Goal: Information Seeking & Learning: Learn about a topic

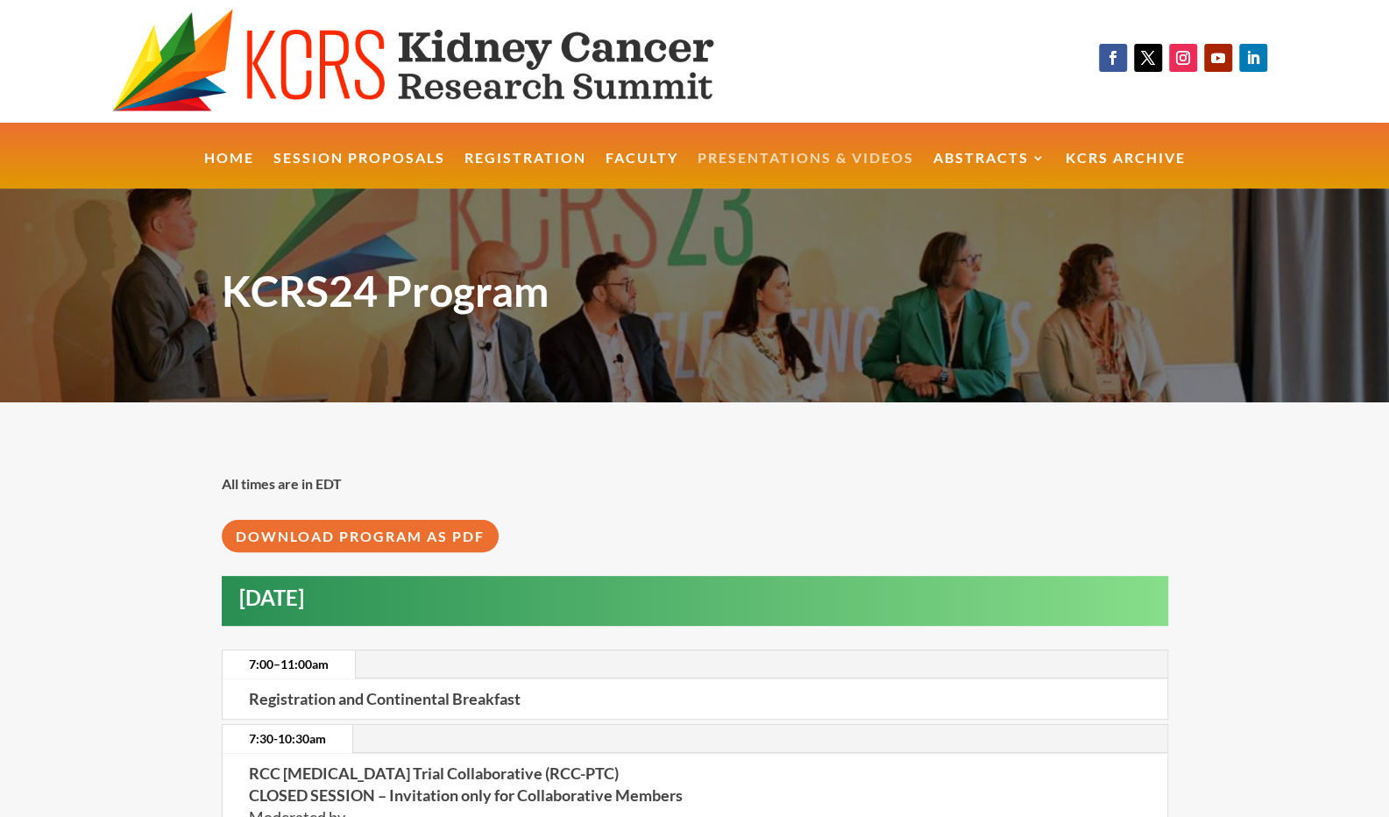
click at [764, 168] on link "Presentations & Videos" at bounding box center [806, 171] width 217 height 38
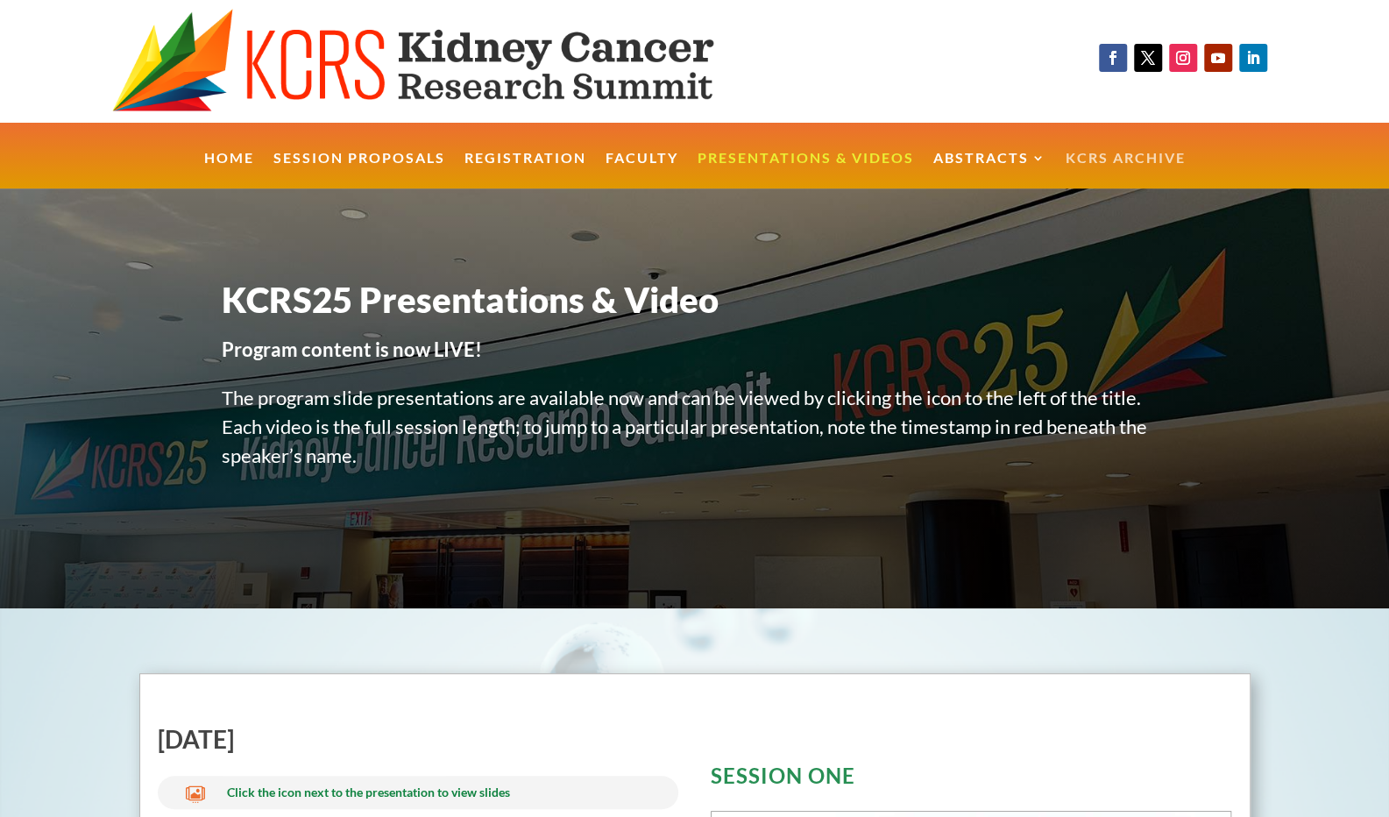
click at [1115, 161] on link "KCRS Archive" at bounding box center [1126, 171] width 120 height 38
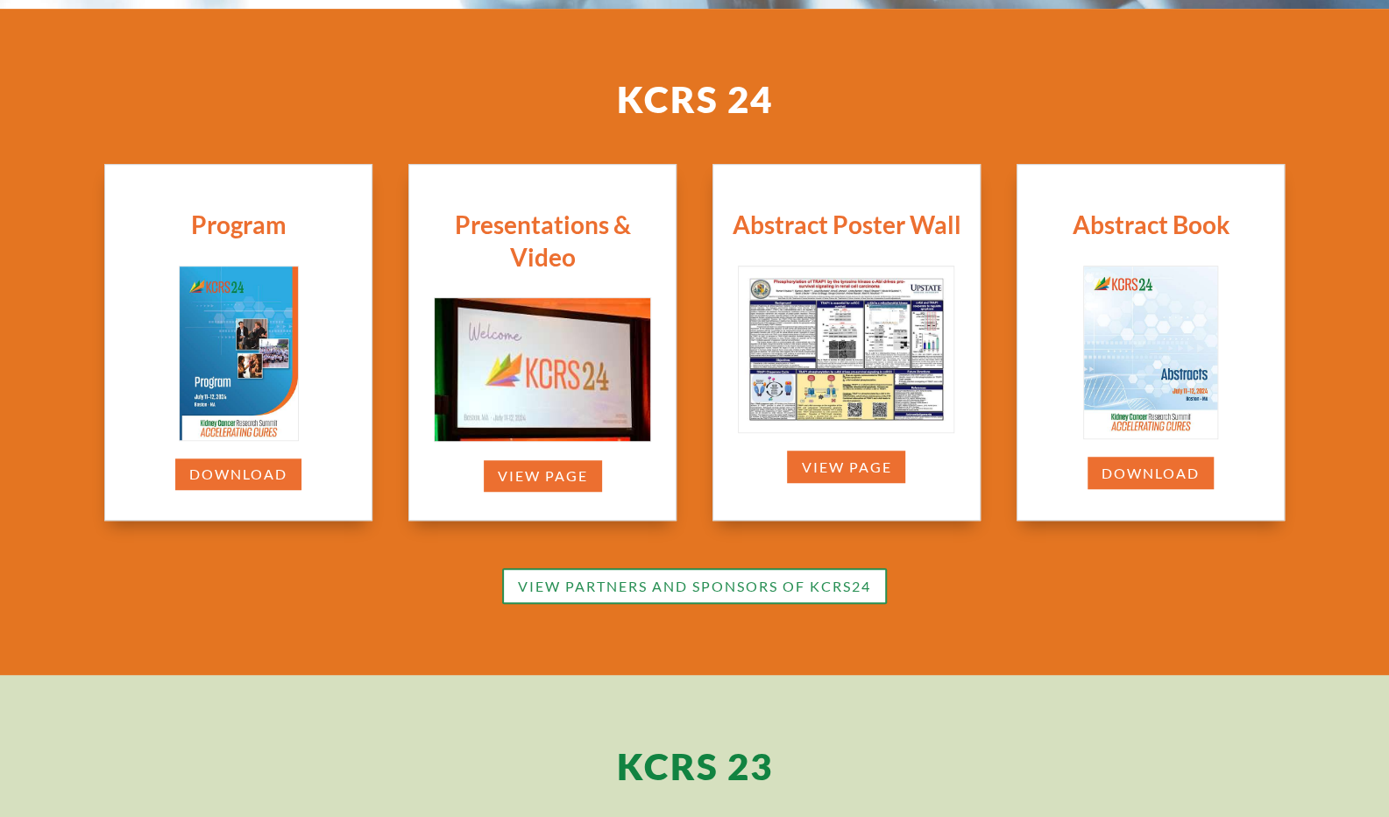
scroll to position [515, 0]
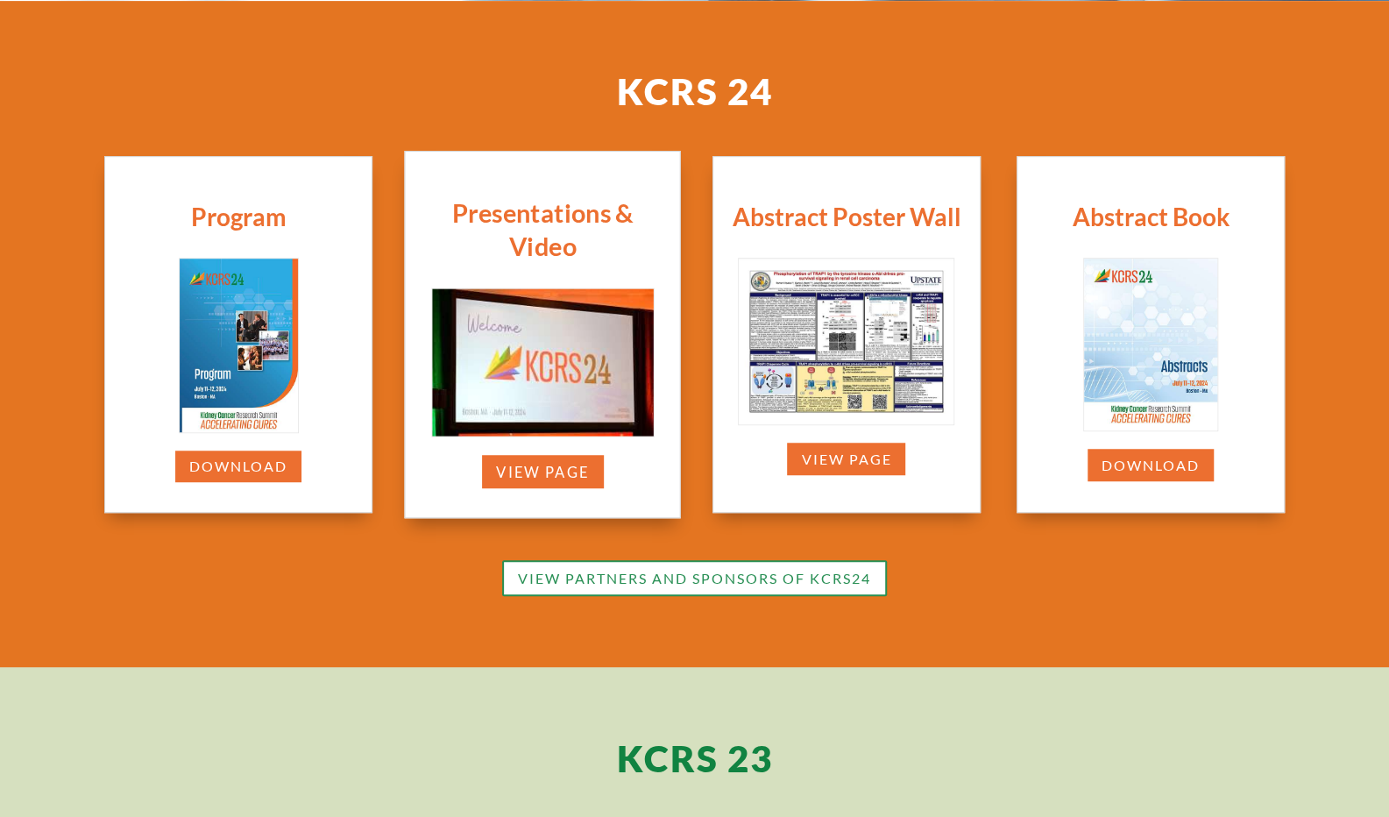
click at [580, 285] on div "Presentations & Video view page" at bounding box center [542, 334] width 277 height 367
click at [559, 472] on link "view page" at bounding box center [543, 471] width 136 height 37
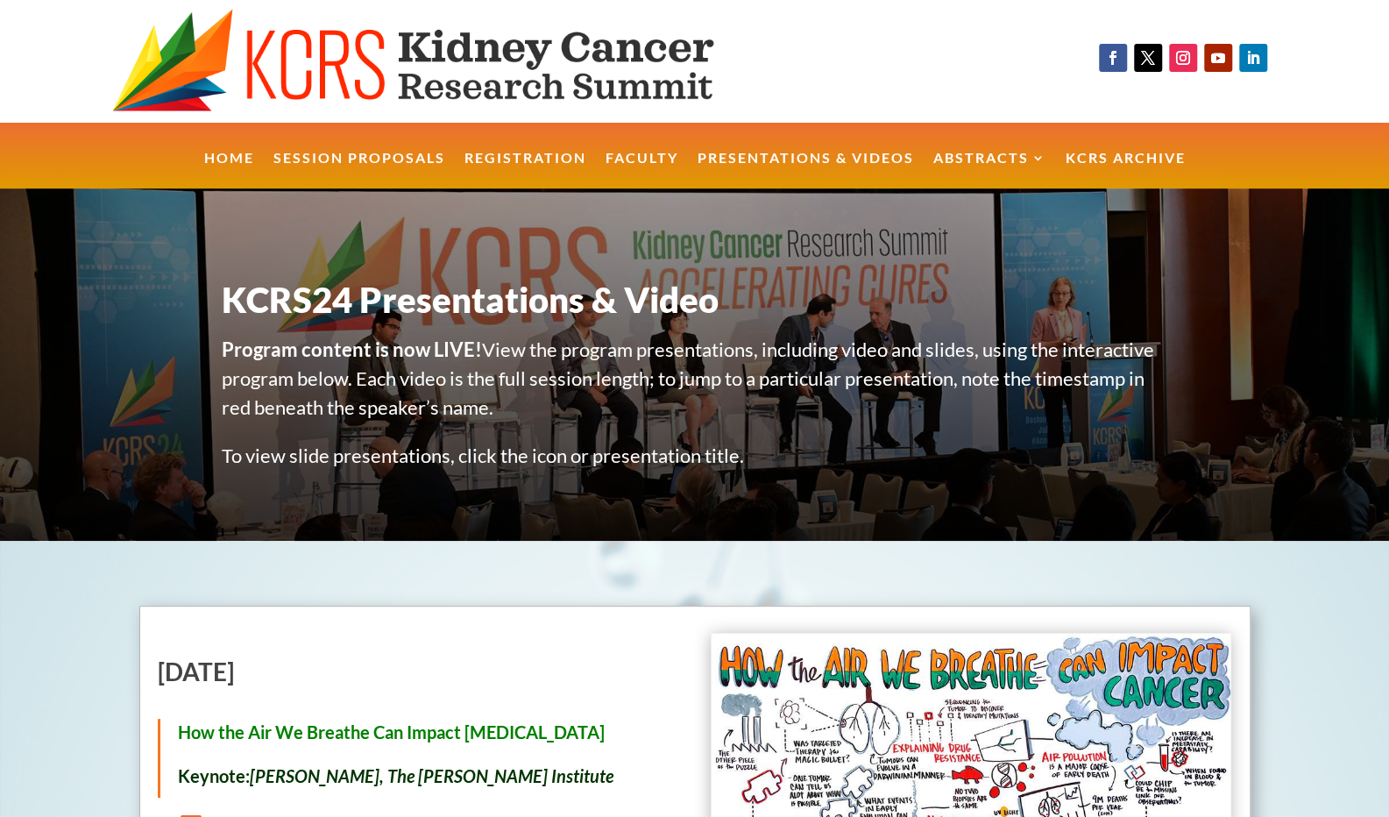
drag, startPoint x: 1395, startPoint y: 63, endPoint x: 1365, endPoint y: -76, distance: 142.7
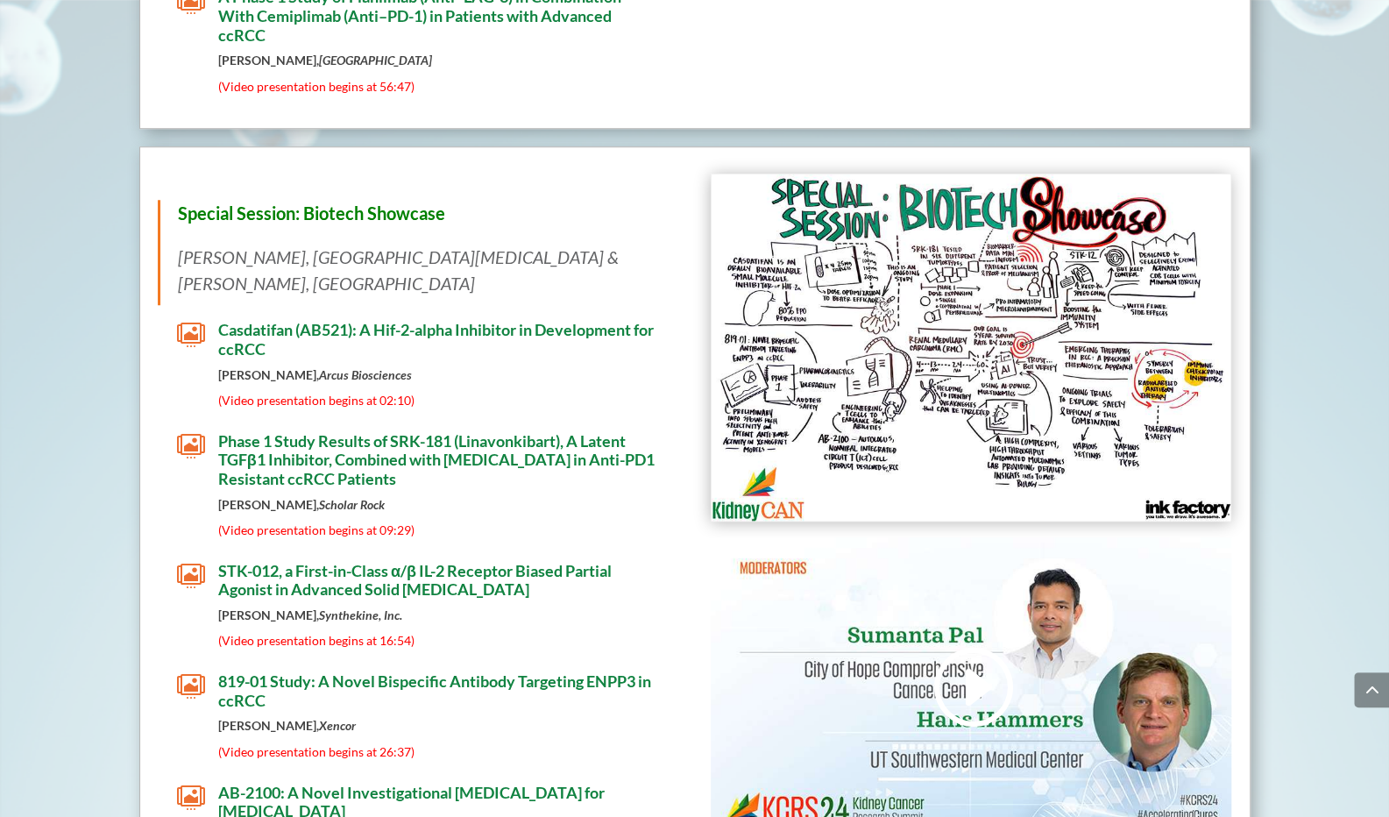
scroll to position [9139, 0]
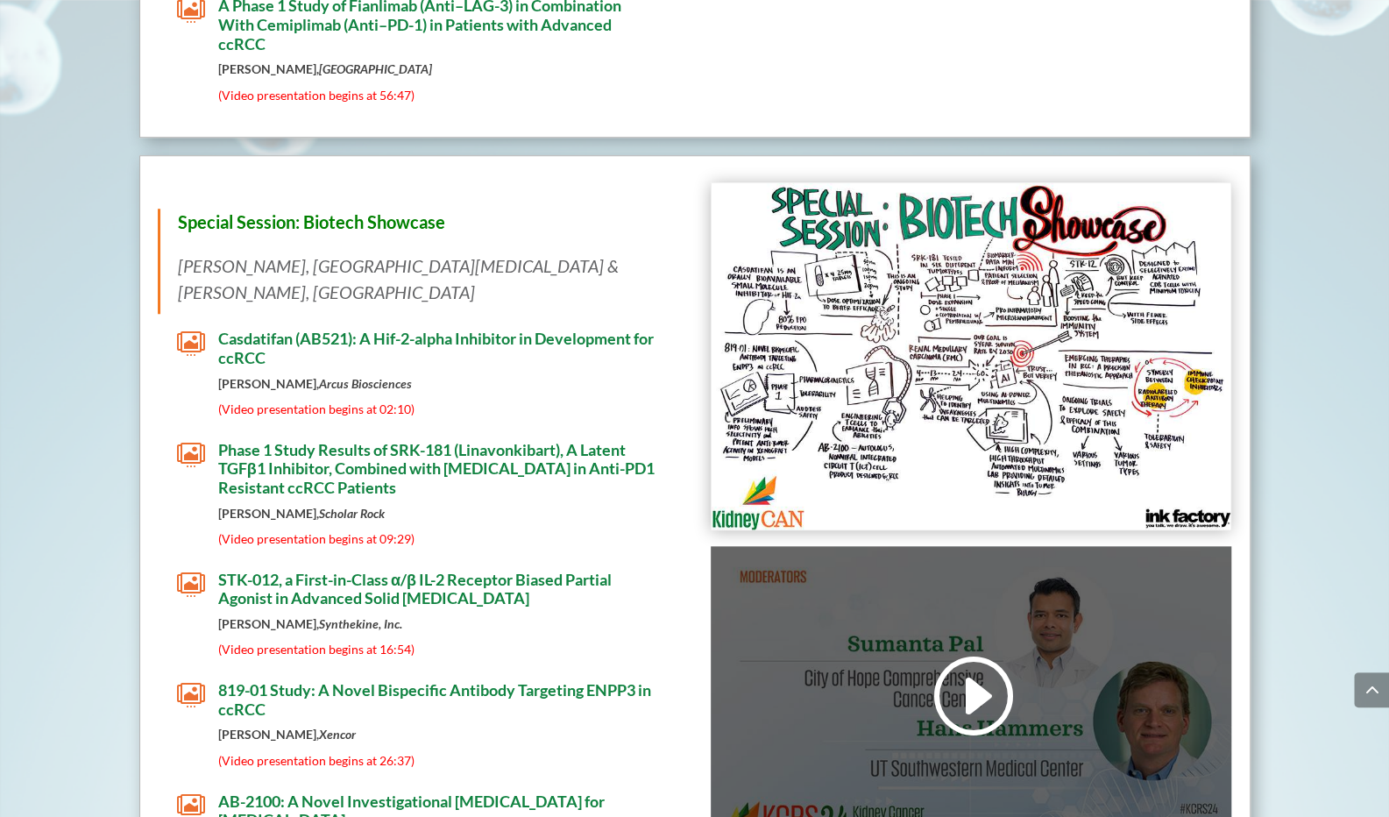
click at [986, 651] on link at bounding box center [971, 695] width 84 height 89
